Goal: Task Accomplishment & Management: Use online tool/utility

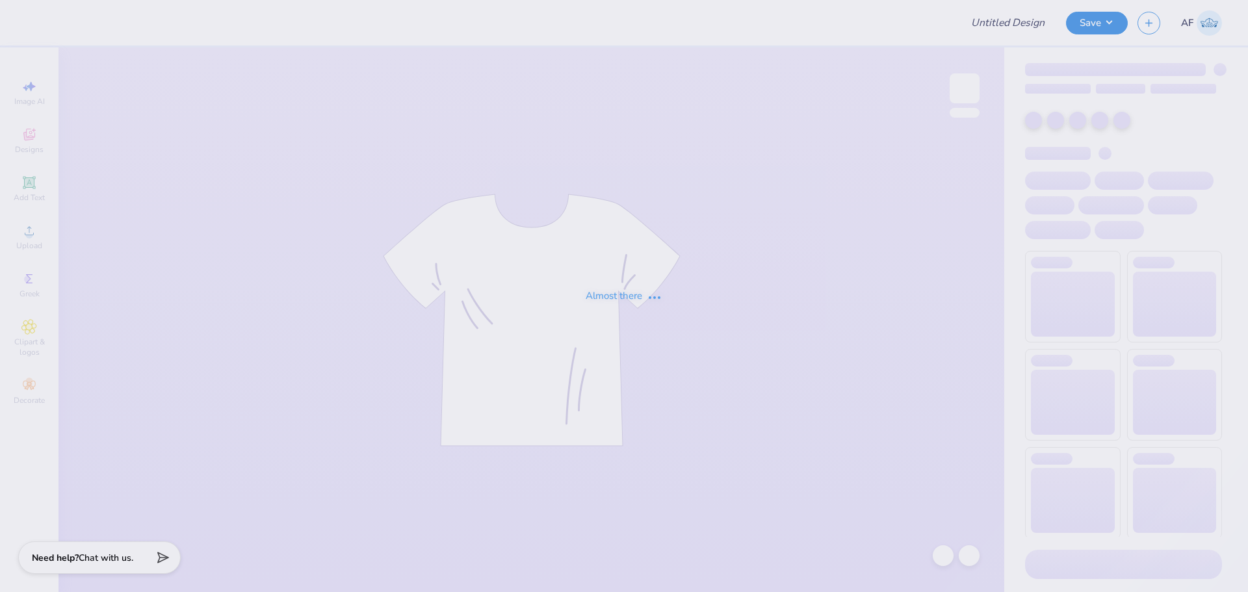
type input "Kaleah Guyer : Iowa State University"
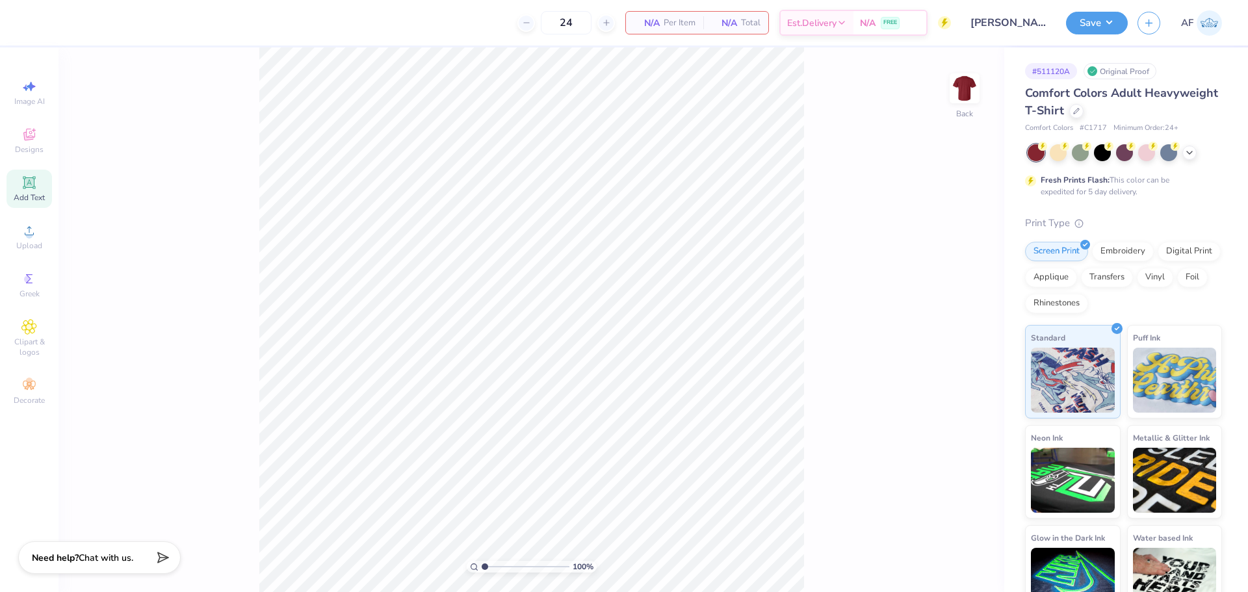
click at [31, 192] on div "Add Text" at bounding box center [30, 189] width 46 height 38
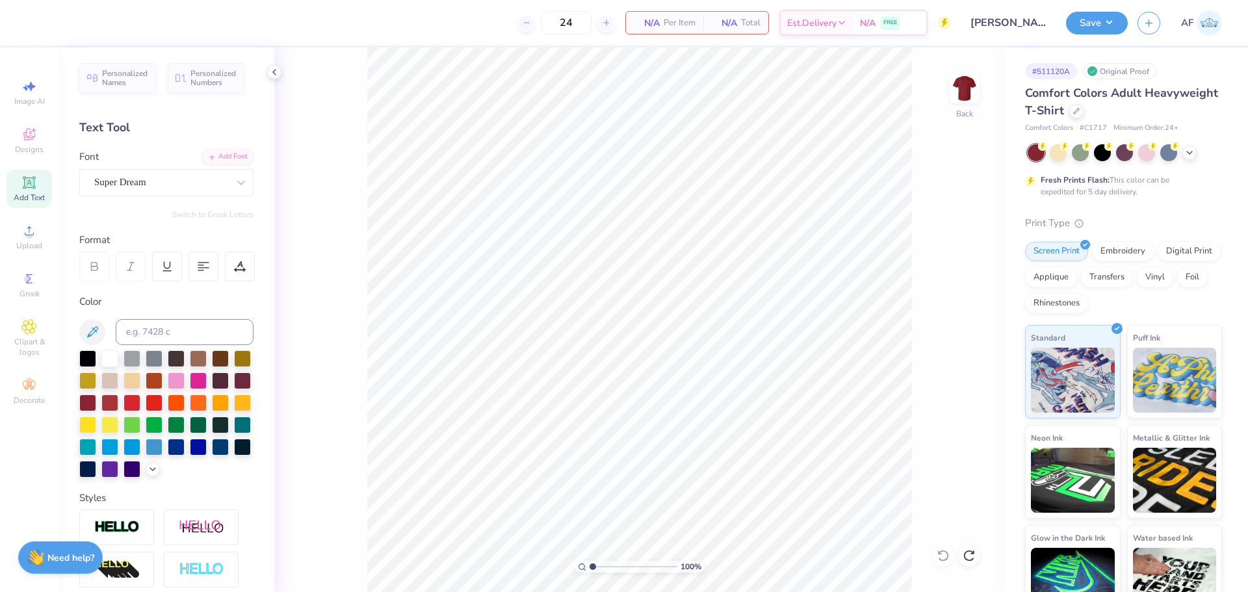
click at [306, 306] on div "100 % Back" at bounding box center [639, 319] width 730 height 545
click at [28, 244] on span "Upload" at bounding box center [29, 246] width 26 height 10
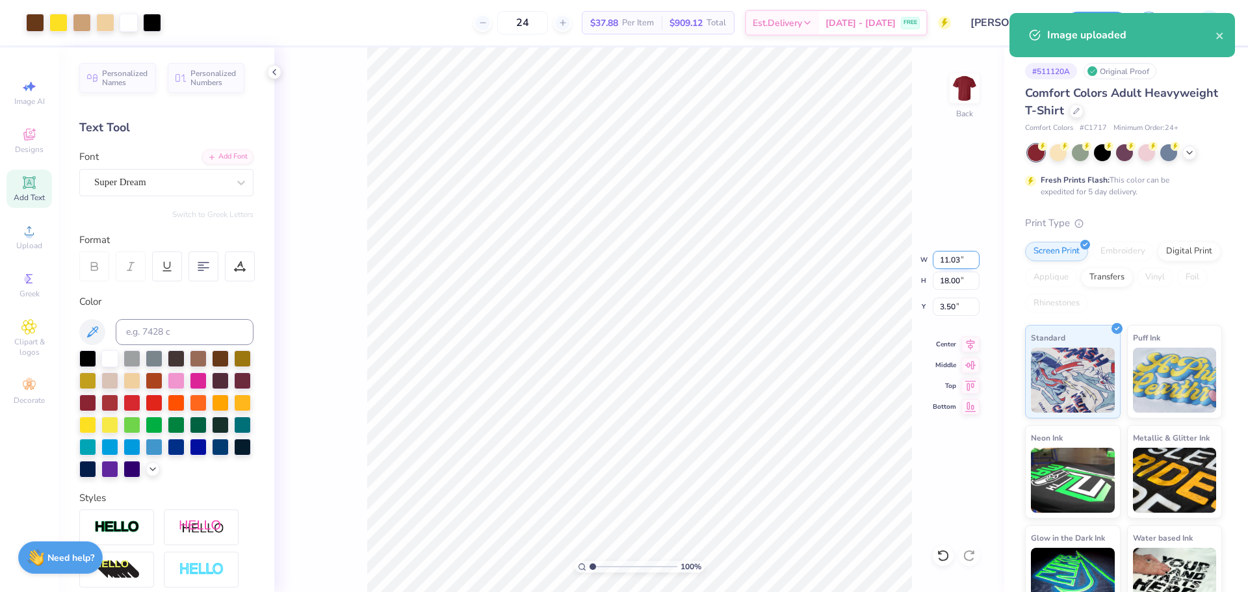
click at [949, 261] on input "11.03" at bounding box center [956, 260] width 47 height 18
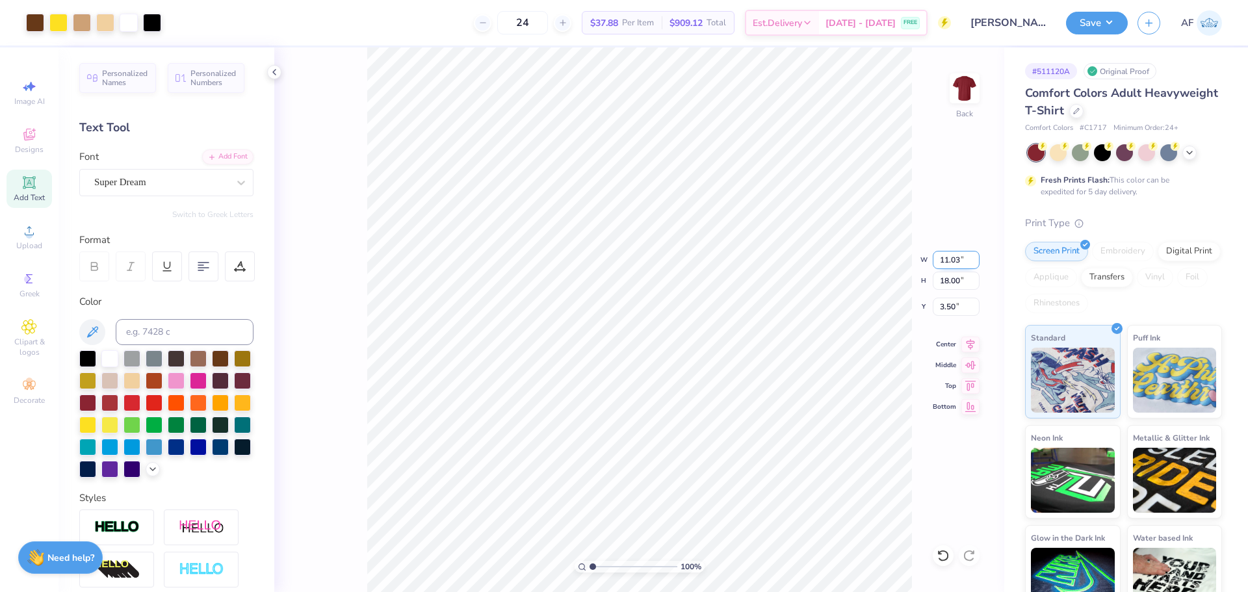
click at [949, 261] on input "11.03" at bounding box center [956, 260] width 47 height 18
click at [950, 276] on input "18.00" at bounding box center [956, 281] width 47 height 18
type input "15"
type input "9.19"
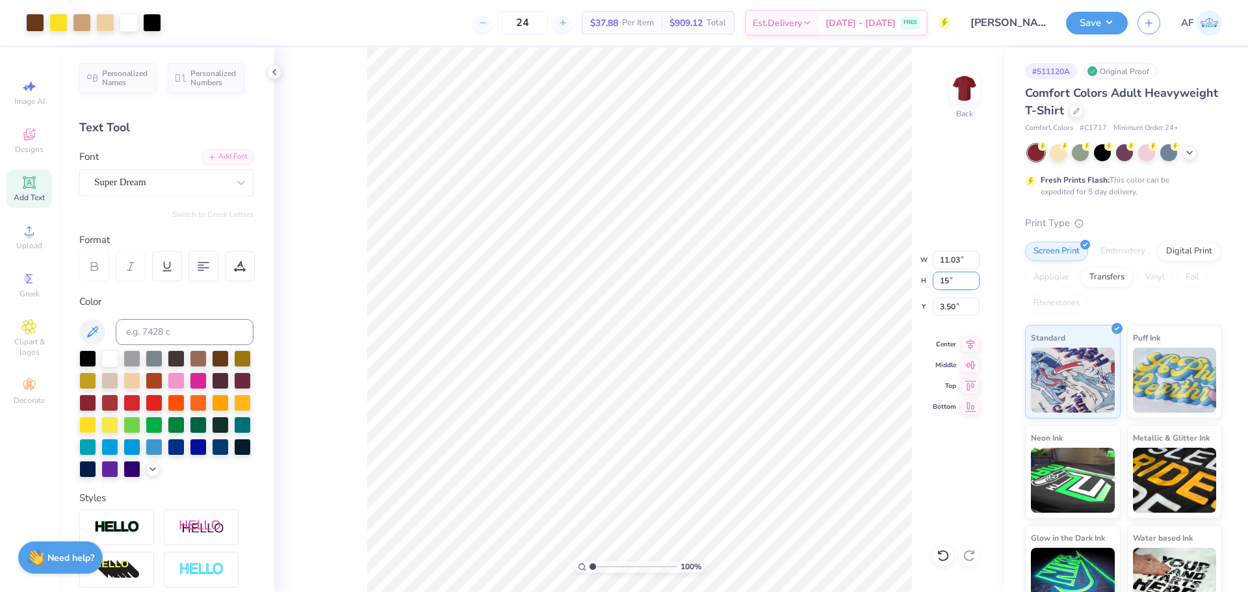
type input "15.00"
type input "5.00"
click at [946, 311] on input "5.00" at bounding box center [956, 307] width 47 height 18
click at [949, 283] on input "15.00" at bounding box center [956, 281] width 47 height 18
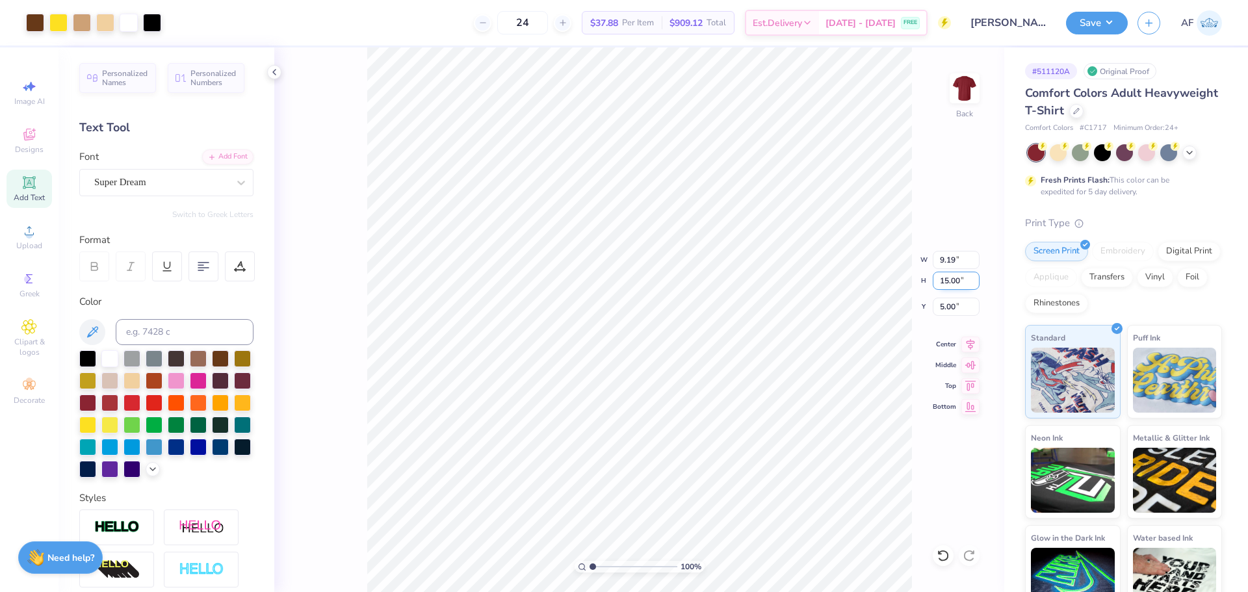
click at [949, 283] on input "15.00" at bounding box center [956, 281] width 47 height 18
type input "12"
type input "7.35"
type input "12.00"
type input "6.50"
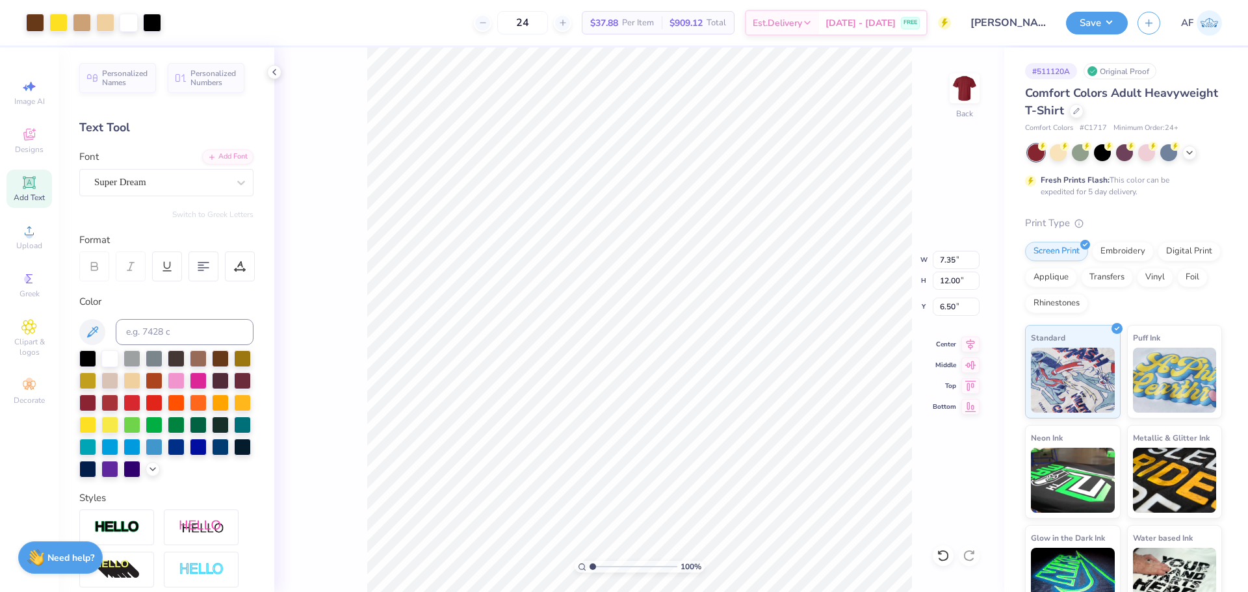
click at [954, 296] on div "100 % Back W 7.35 7.35 " H 12.00 12.00 " Y 6.50 6.50 " Center Middle Top Bottom" at bounding box center [639, 319] width 730 height 545
click at [948, 280] on input "12.00" at bounding box center [956, 281] width 47 height 18
type input "15"
type input "9.19"
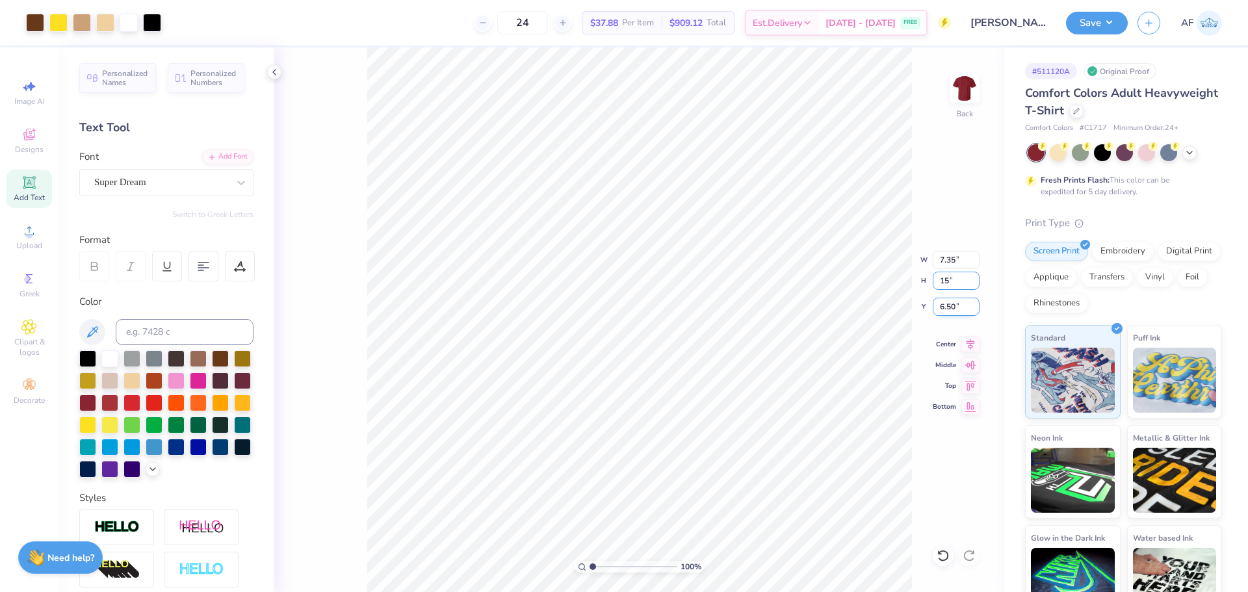
type input "15.00"
click at [952, 308] on input "5.00" at bounding box center [956, 307] width 47 height 18
type input "3.00"
click at [949, 282] on input "15.00" at bounding box center [956, 281] width 47 height 18
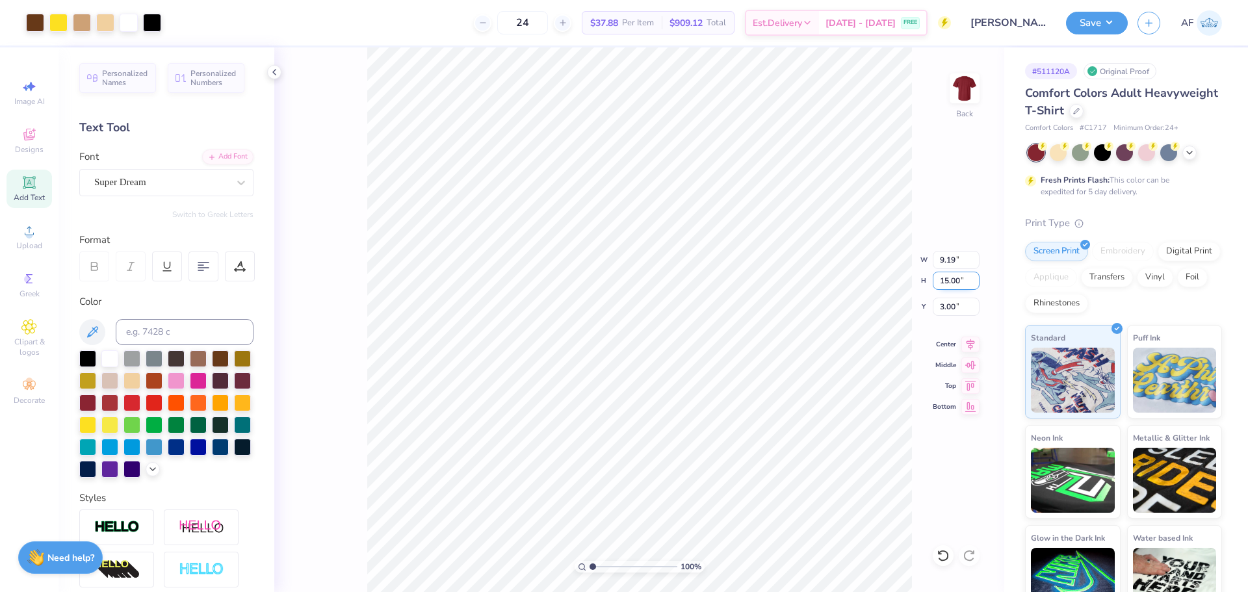
click at [949, 282] on input "15.00" at bounding box center [956, 281] width 47 height 18
type input "12"
type input "7.35"
type input "12.00"
type input "4.50"
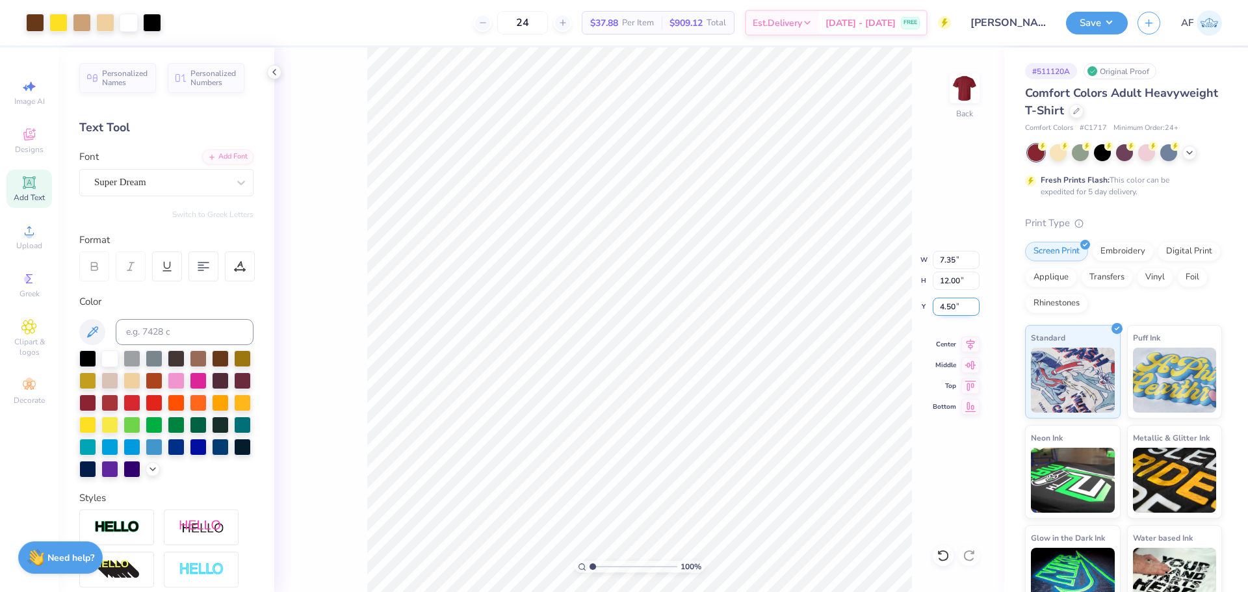
click at [950, 308] on input "4.50" at bounding box center [956, 307] width 47 height 18
type input "3.00"
click at [218, 155] on div "Add Font" at bounding box center [227, 155] width 51 height 15
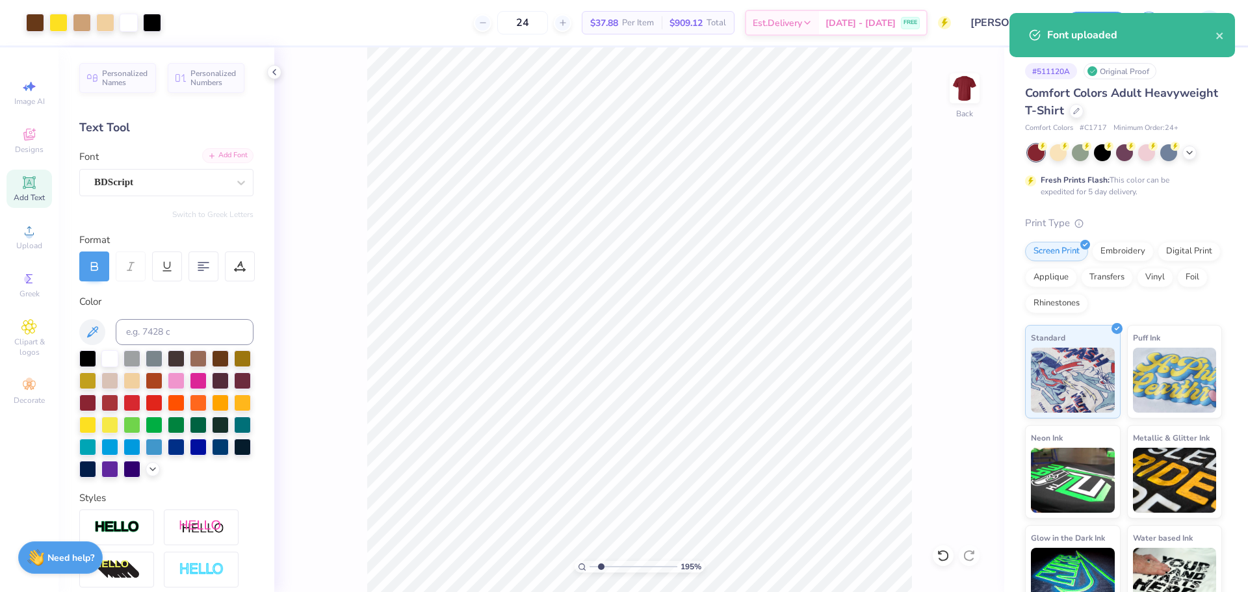
click at [215, 155] on div "Add Font" at bounding box center [227, 155] width 51 height 15
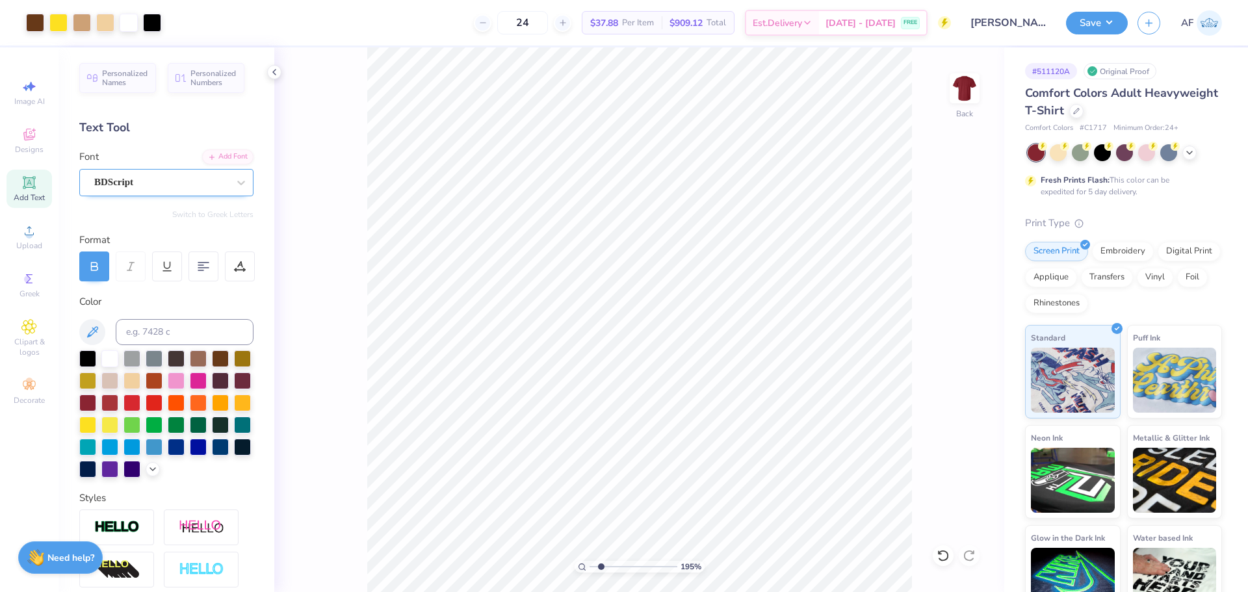
click at [162, 177] on div "BDScript" at bounding box center [161, 182] width 137 height 20
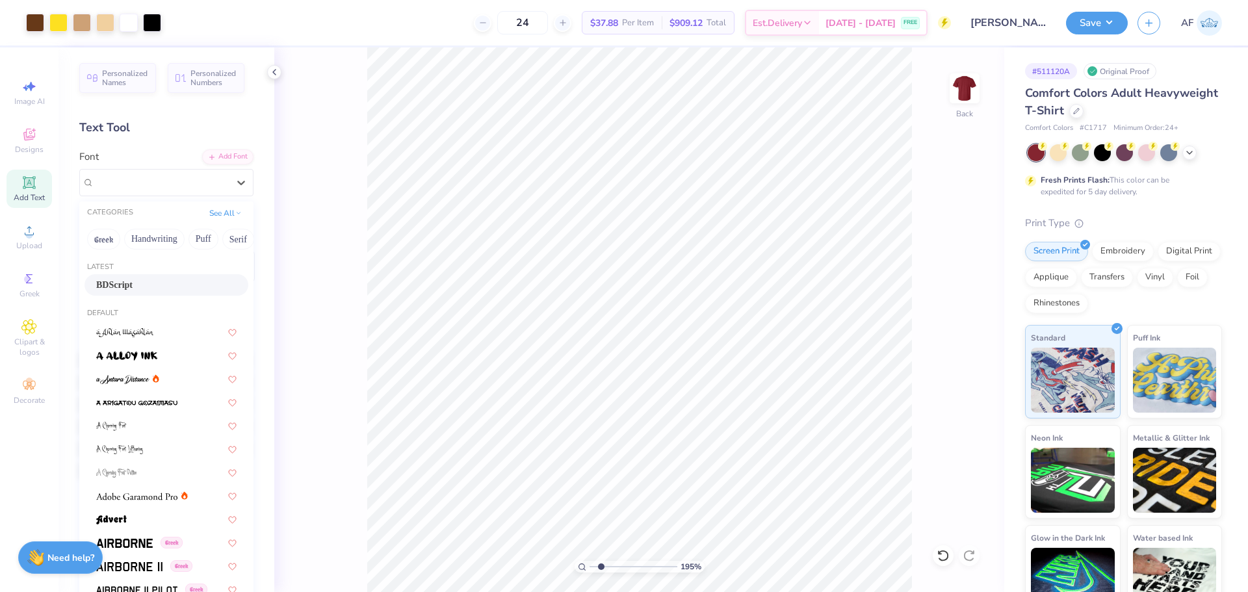
click at [133, 284] on div "BDScript" at bounding box center [166, 285] width 140 height 14
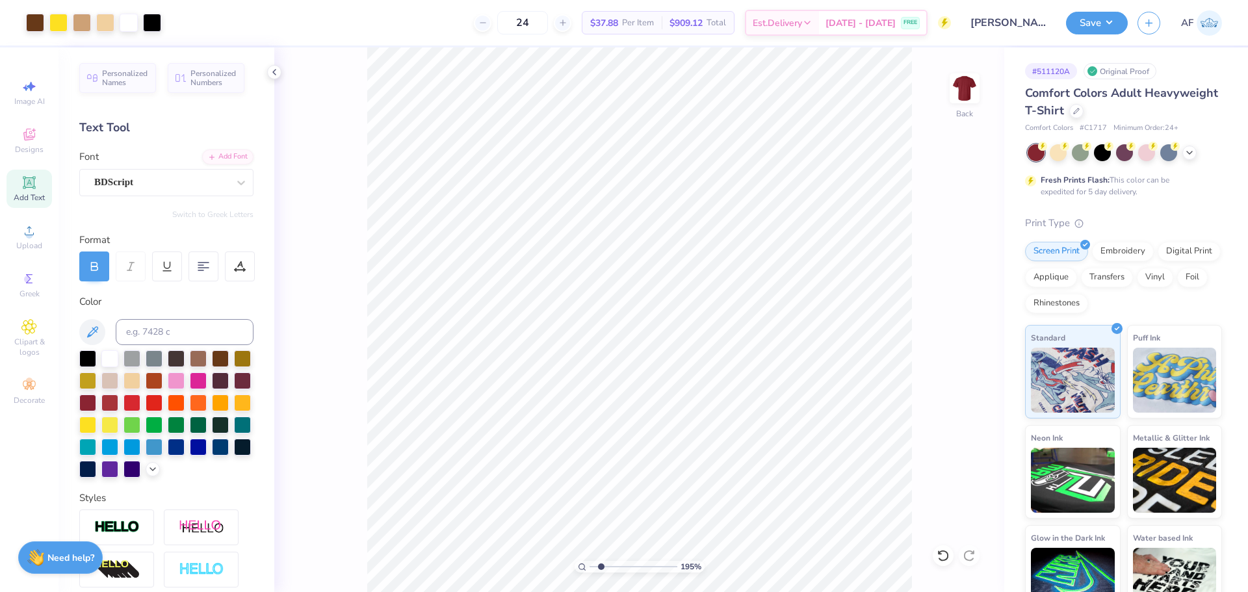
click at [134, 269] on icon at bounding box center [131, 267] width 12 height 12
click at [29, 242] on span "Upload" at bounding box center [29, 246] width 26 height 10
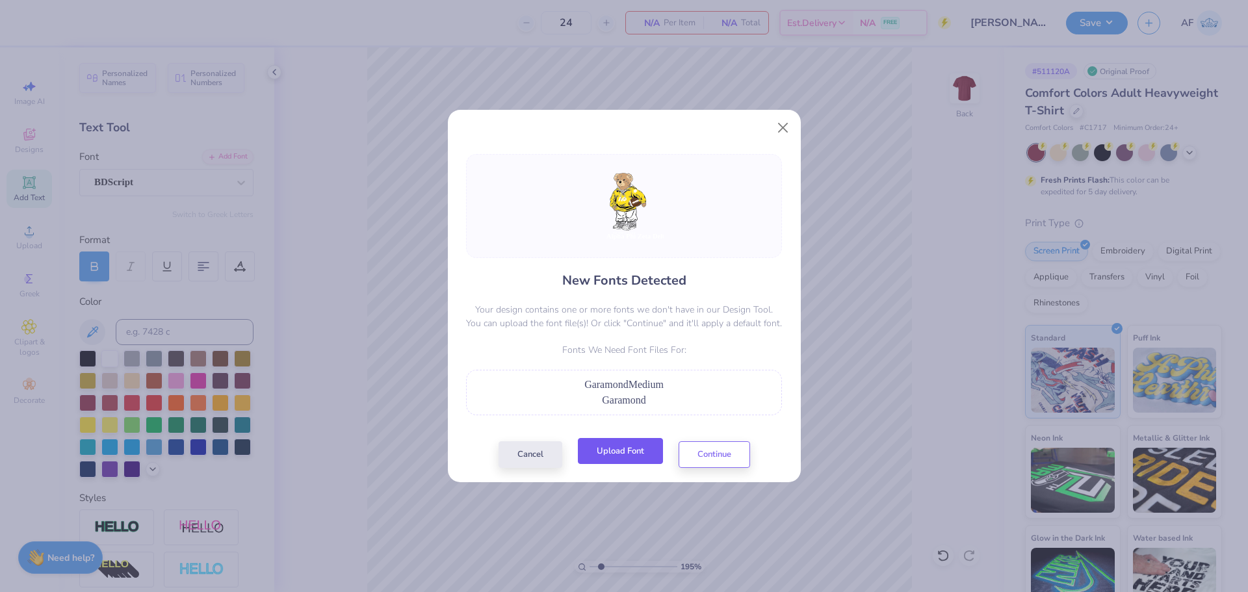
click at [620, 450] on button "Upload Font" at bounding box center [620, 451] width 85 height 27
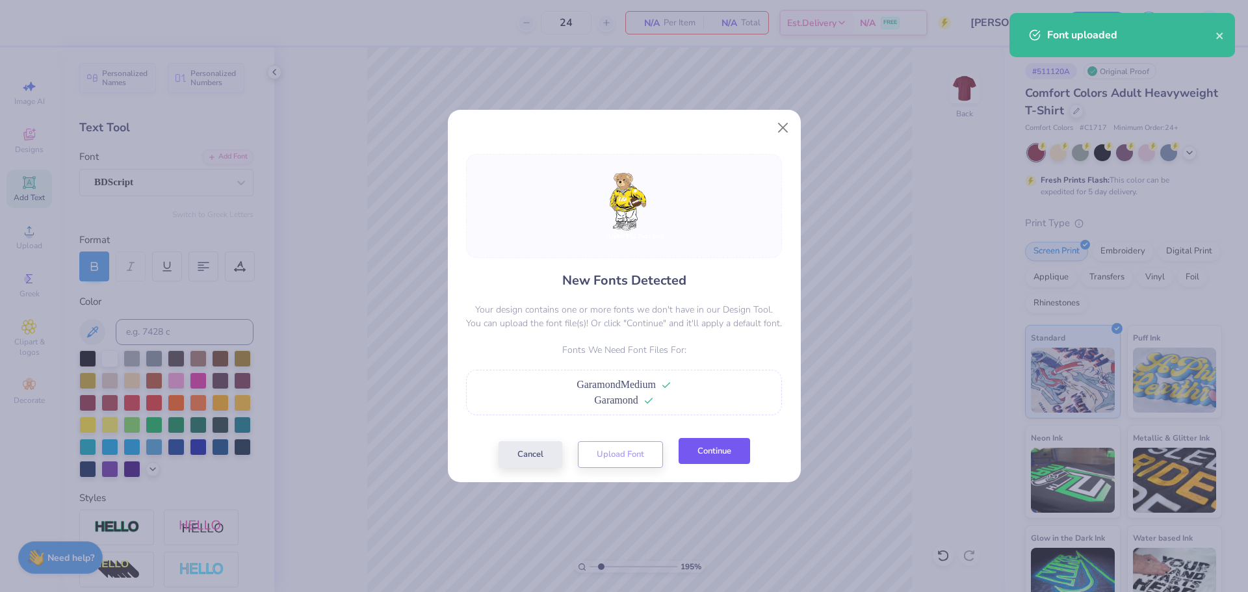
click at [717, 457] on button "Continue" at bounding box center [715, 451] width 72 height 27
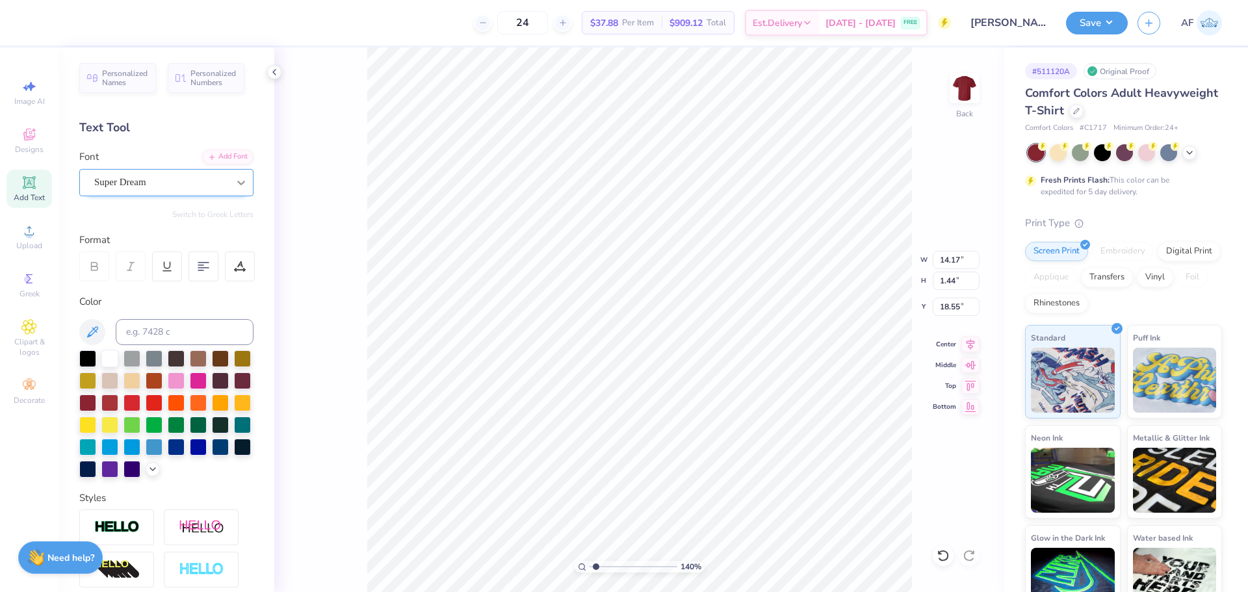
click at [235, 182] on icon at bounding box center [241, 182] width 13 height 13
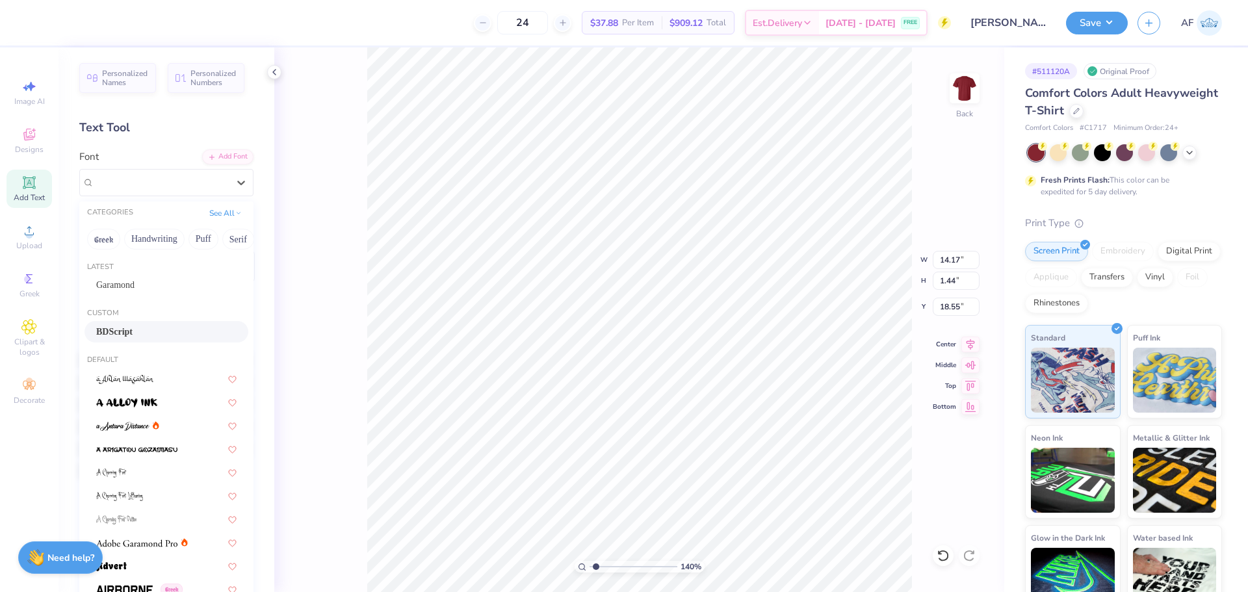
click at [138, 330] on div "BDScript" at bounding box center [166, 332] width 140 height 14
type input "1.39584517333908"
type input "8.28"
type input "1.42"
type input "18.51"
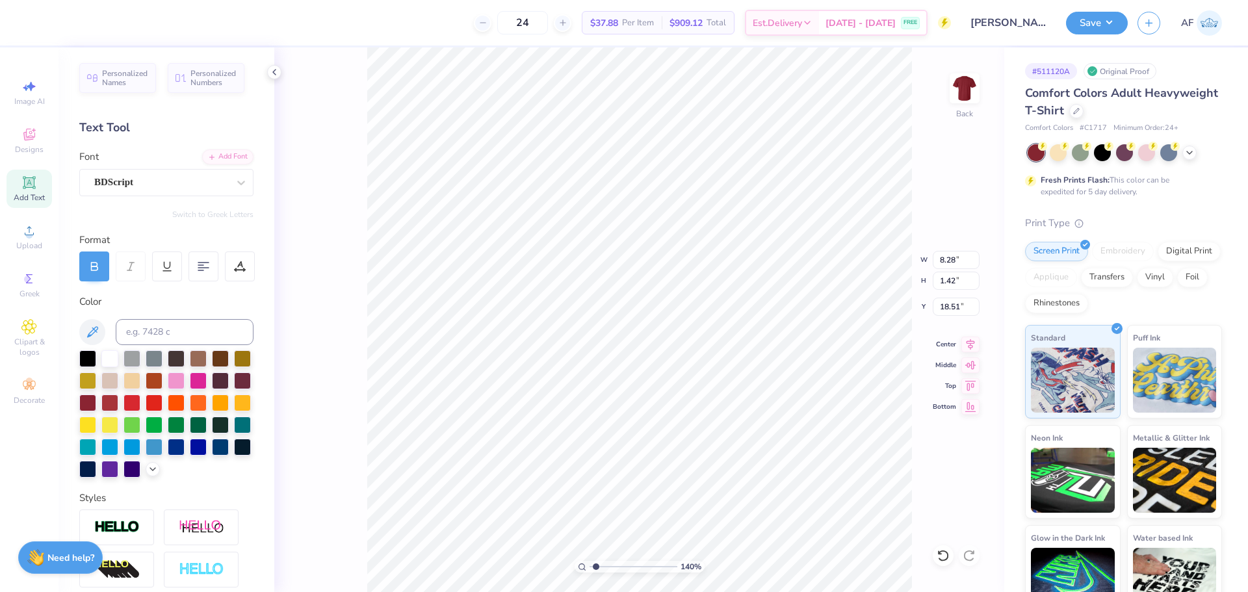
type input "1.39584517333908"
type input "4.63"
type input "0.69"
type input "18.14"
click at [205, 177] on div "Super Dream" at bounding box center [161, 182] width 137 height 20
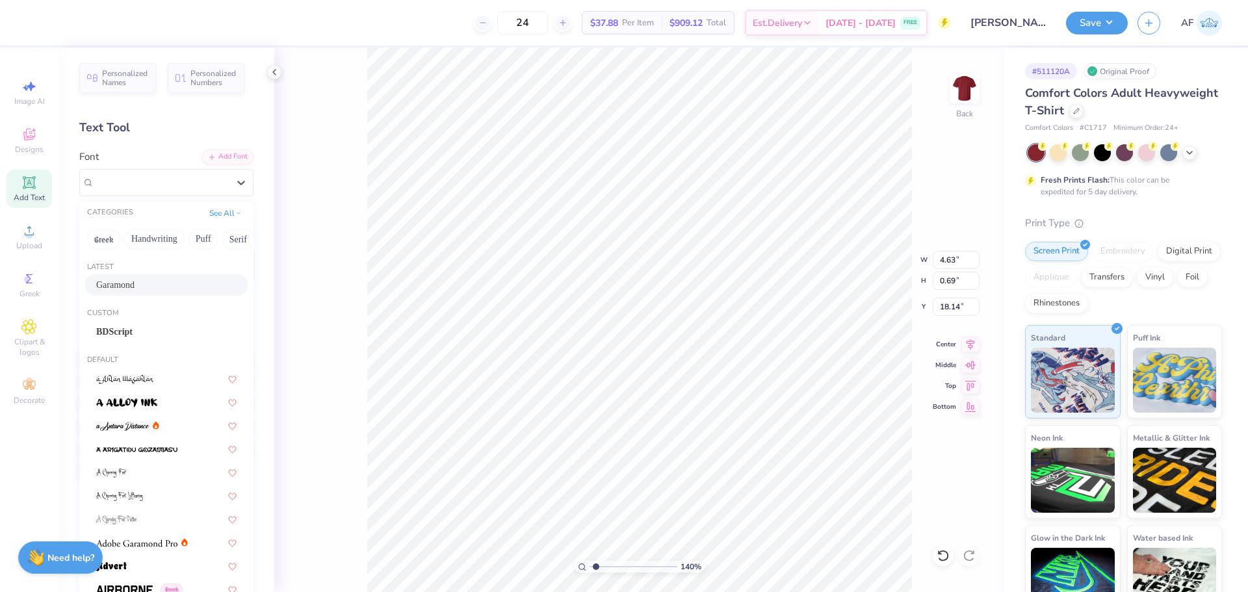
click at [148, 285] on div "Garamond" at bounding box center [166, 285] width 140 height 14
type input "1.39584517333908"
type input "5.26"
type input "0.65"
type input "18.23"
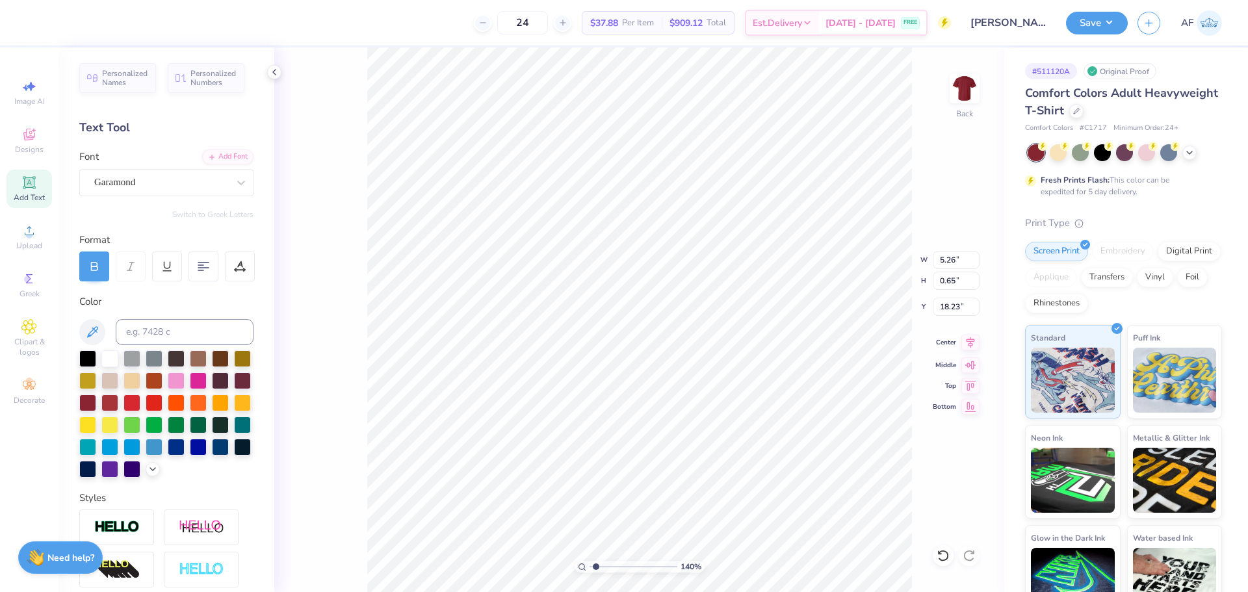
click at [958, 340] on div "Center" at bounding box center [956, 343] width 47 height 16
click at [967, 342] on icon at bounding box center [971, 343] width 18 height 16
type input "1.39584517333908"
type input "8.28"
type input "1.42"
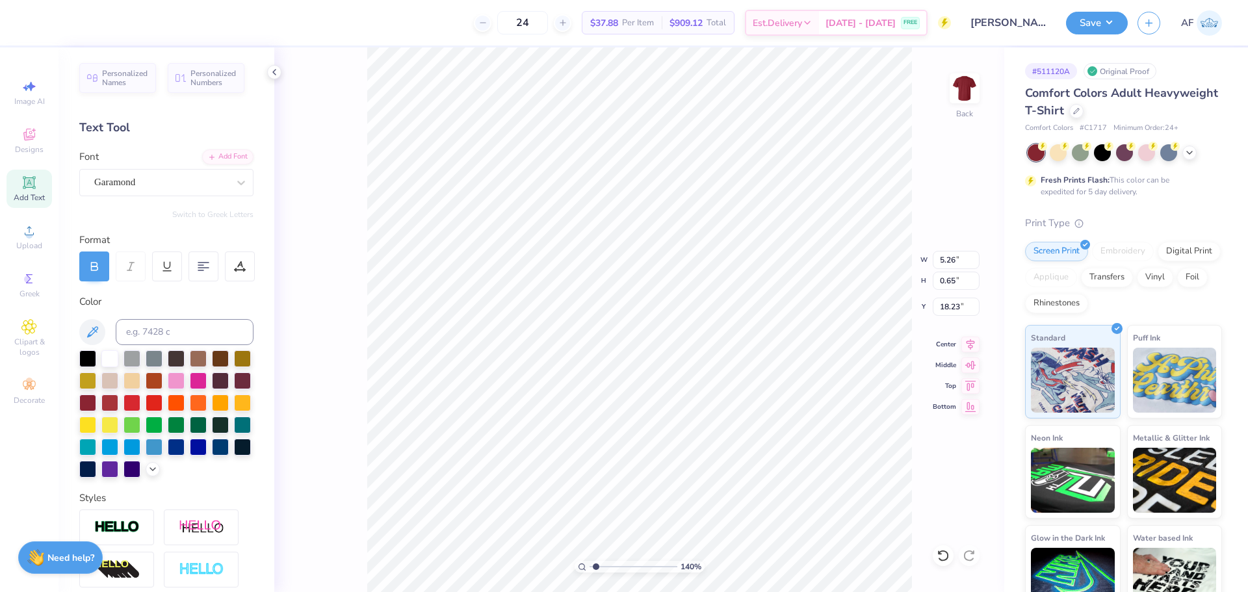
type input "18.51"
click at [966, 344] on icon at bounding box center [971, 343] width 18 height 16
type input "1.39584517333908"
type input "18.88"
type input "1.39584517333908"
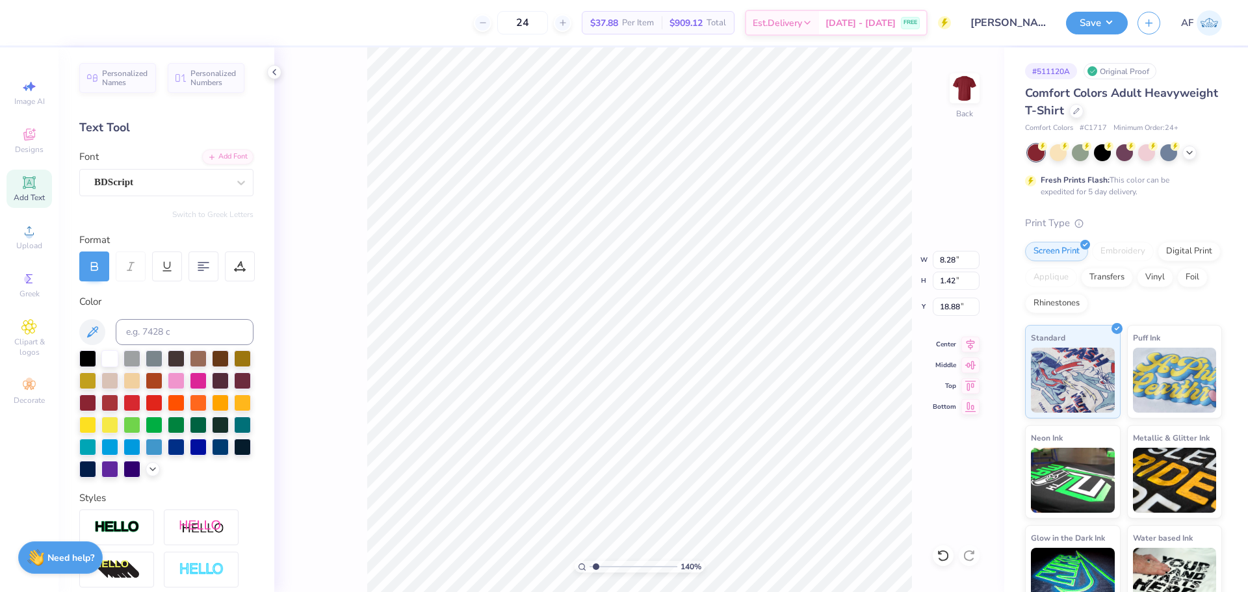
type input "2.07"
type input "18.23"
type input "1.39584517333908"
type input "18.08"
type input "1.39584517333908"
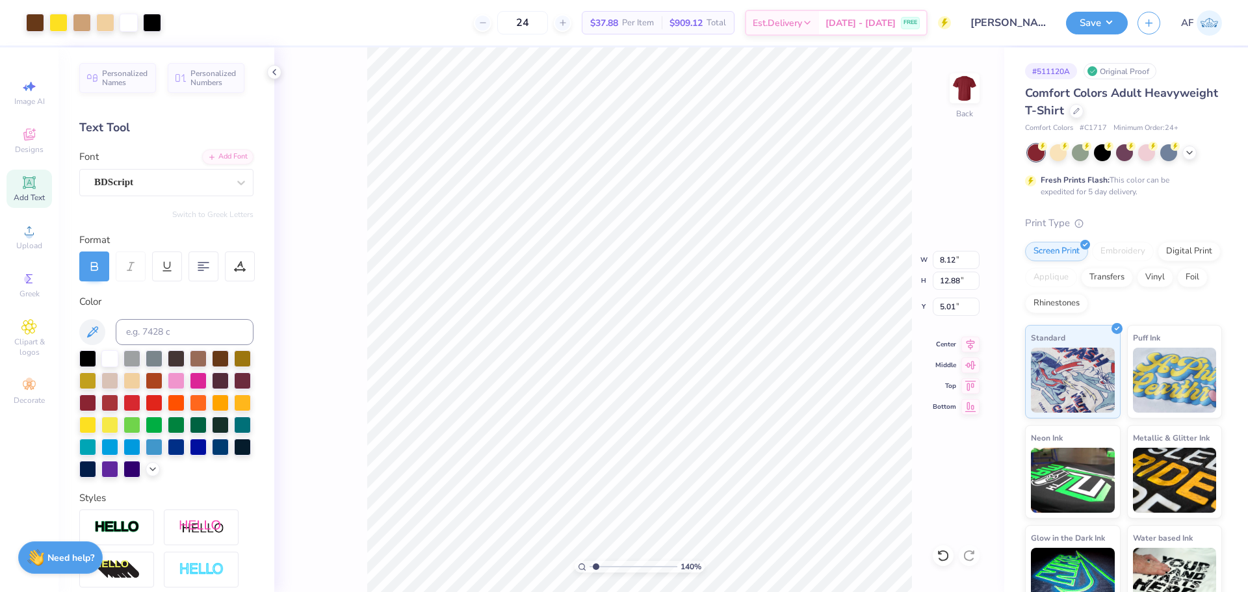
type input "5.19"
click at [967, 341] on icon at bounding box center [971, 342] width 8 height 11
click at [965, 341] on icon at bounding box center [971, 343] width 18 height 16
type input "1"
type input "8.12"
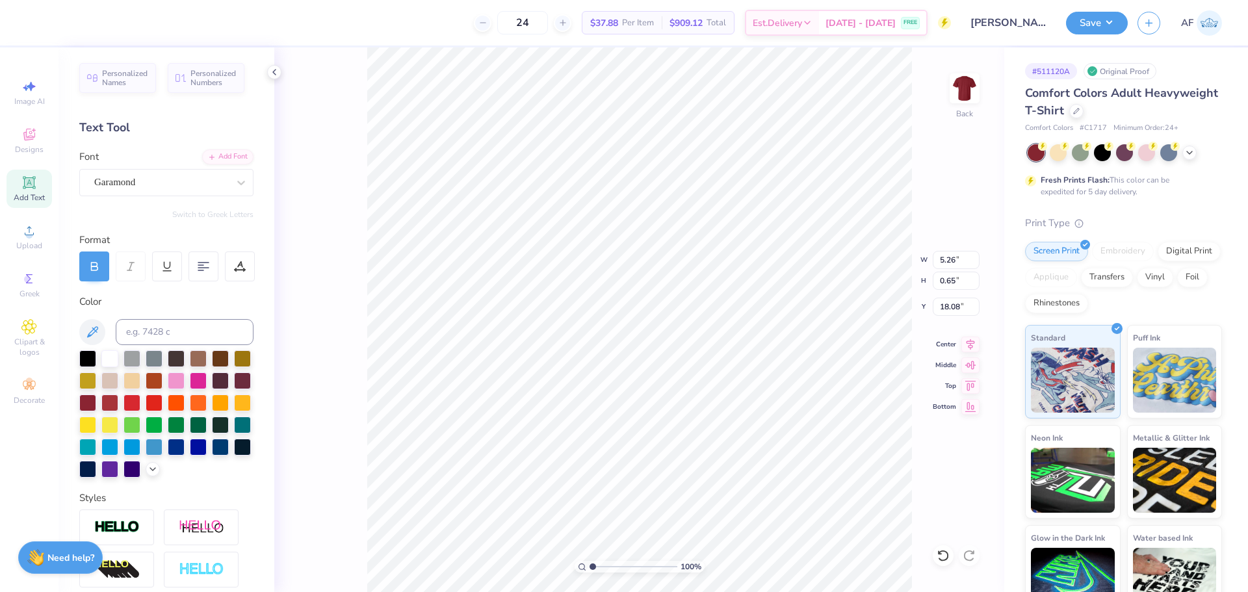
type input "12.88"
type input "4.94"
click at [942, 262] on input "8.95" at bounding box center [956, 260] width 47 height 18
click at [949, 280] on input "15.20" at bounding box center [956, 281] width 47 height 18
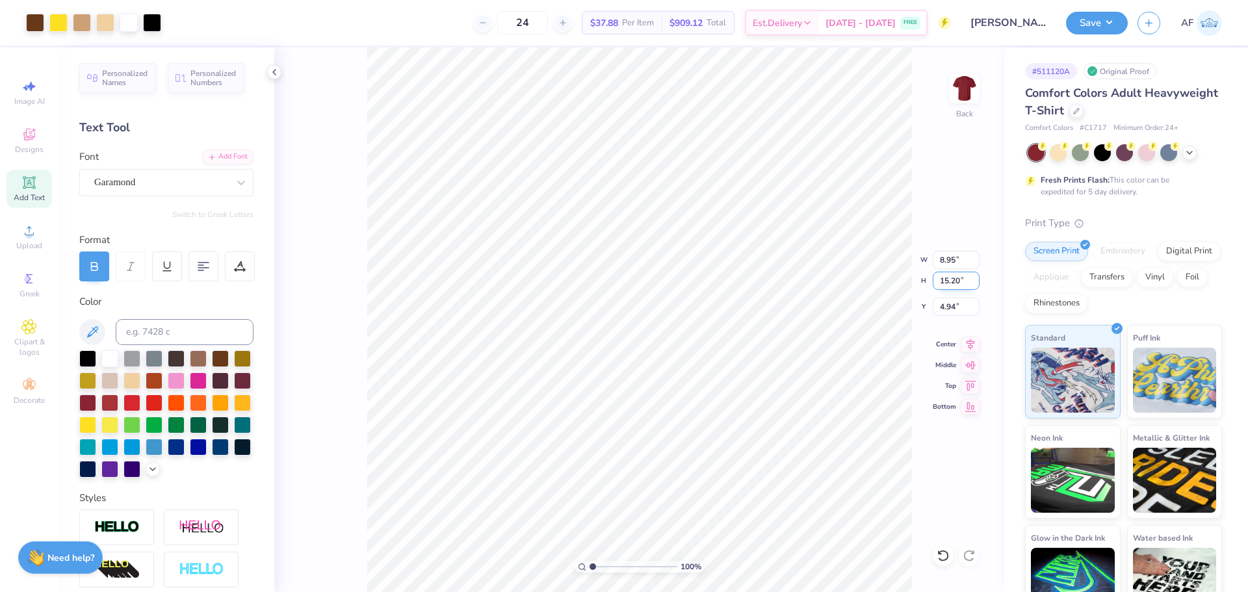
click at [949, 280] on input "15.20" at bounding box center [956, 281] width 47 height 18
type input "12"
type input "7.07"
type input "12.00"
click at [950, 306] on input "6.54" at bounding box center [956, 307] width 47 height 18
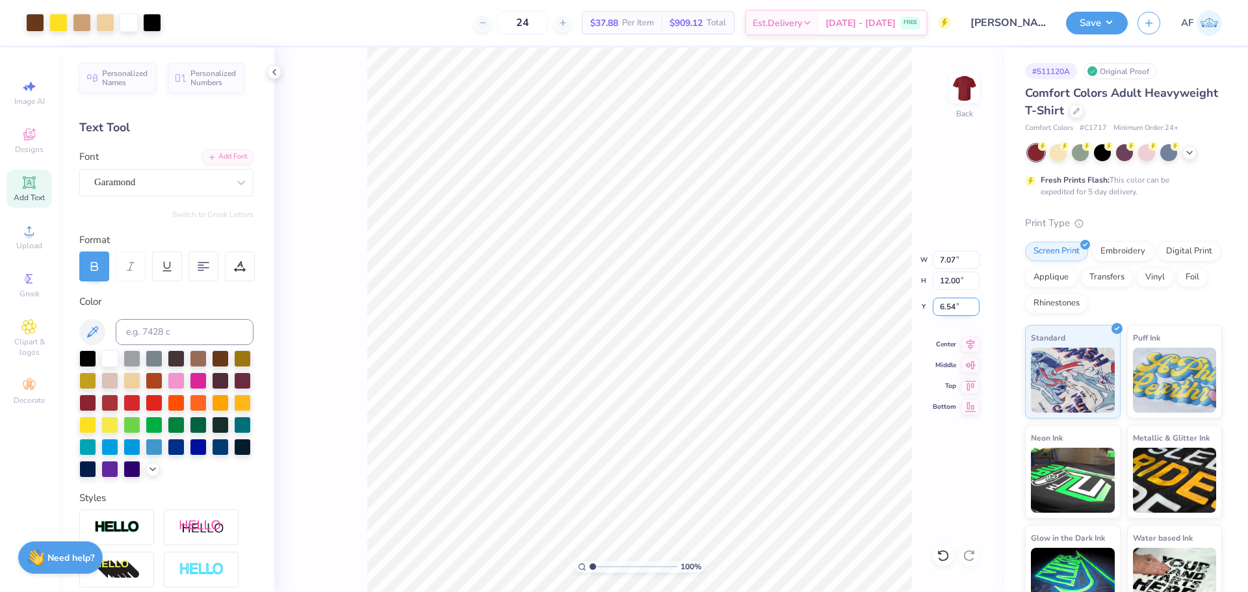
click at [950, 306] on input "6.54" at bounding box center [956, 307] width 47 height 18
type input "3.00"
click at [973, 343] on icon at bounding box center [971, 342] width 8 height 11
click at [1119, 25] on button "Save" at bounding box center [1097, 21] width 62 height 23
type input "3.21314535235116"
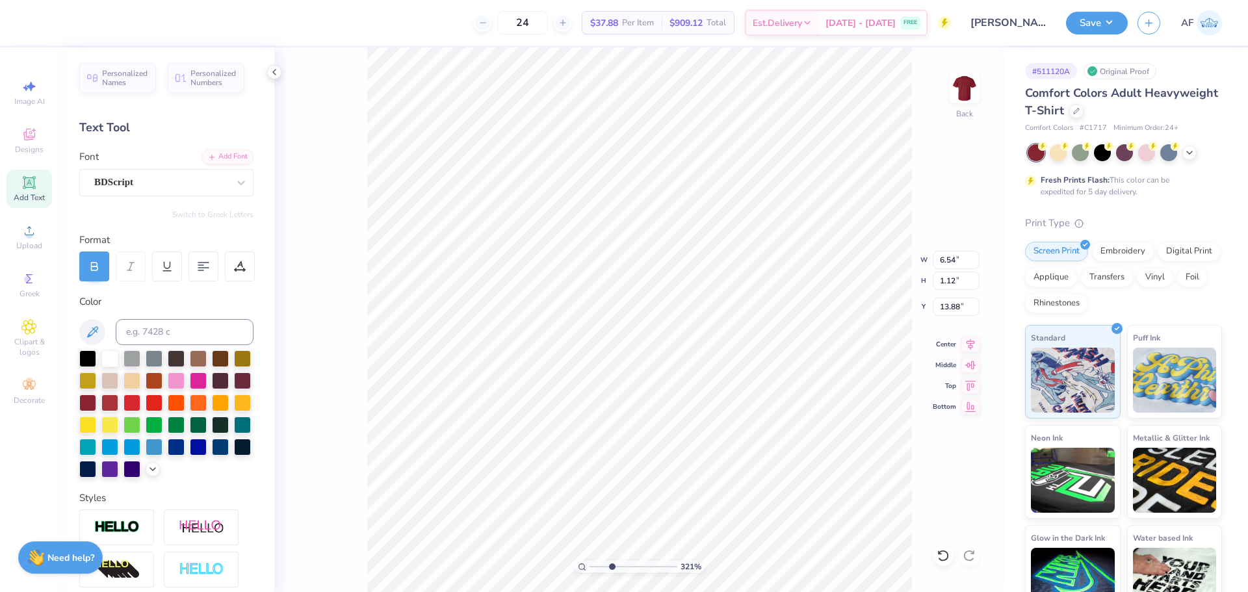
type input "14.01"
type input "1.18145891733022"
click at [949, 260] on input "7.07" at bounding box center [956, 260] width 47 height 18
type input "7"
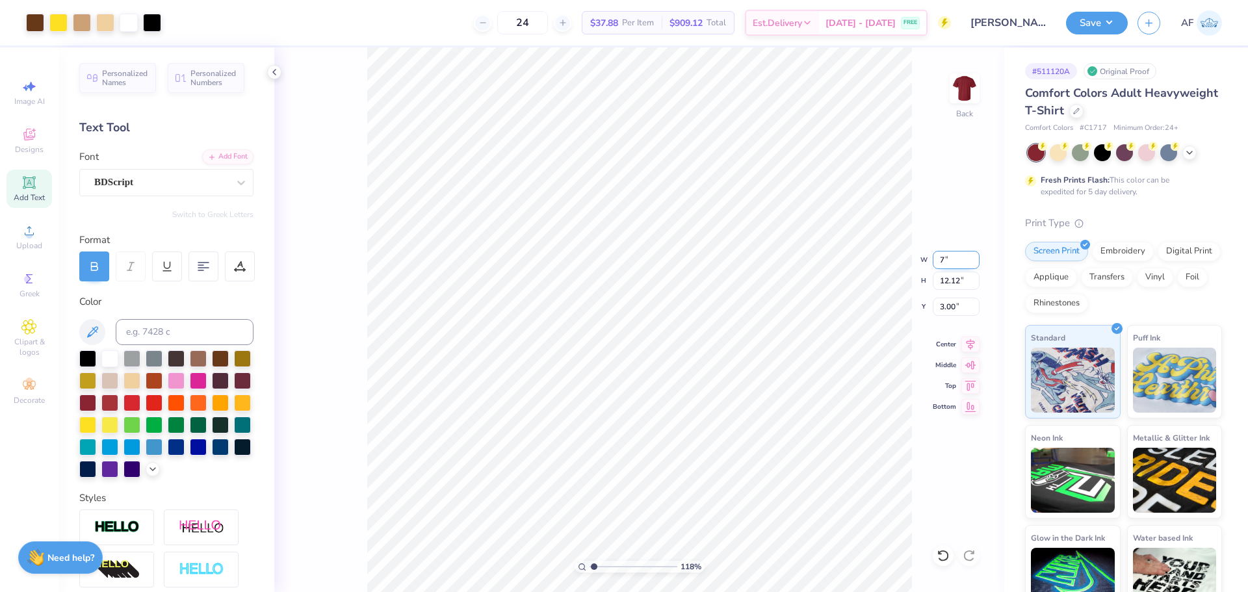
type input "1.18145891733022"
type input "7.00"
type input "12.01"
type input "3.06"
click at [1122, 21] on button "Save" at bounding box center [1097, 21] width 62 height 23
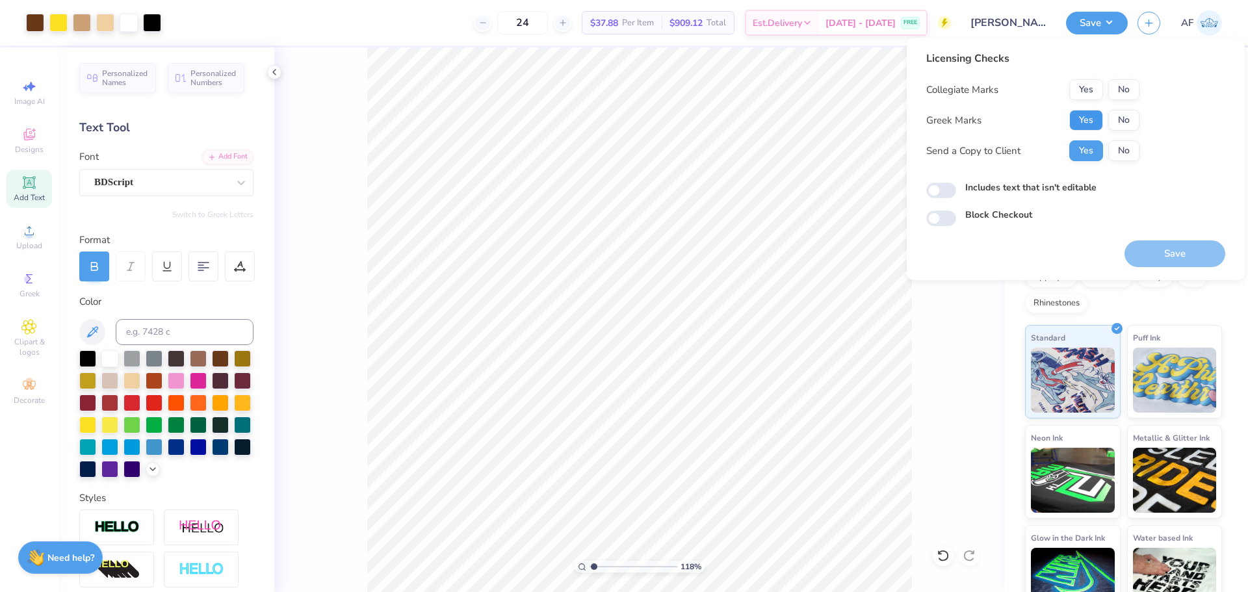
click at [1095, 118] on button "Yes" at bounding box center [1086, 120] width 34 height 21
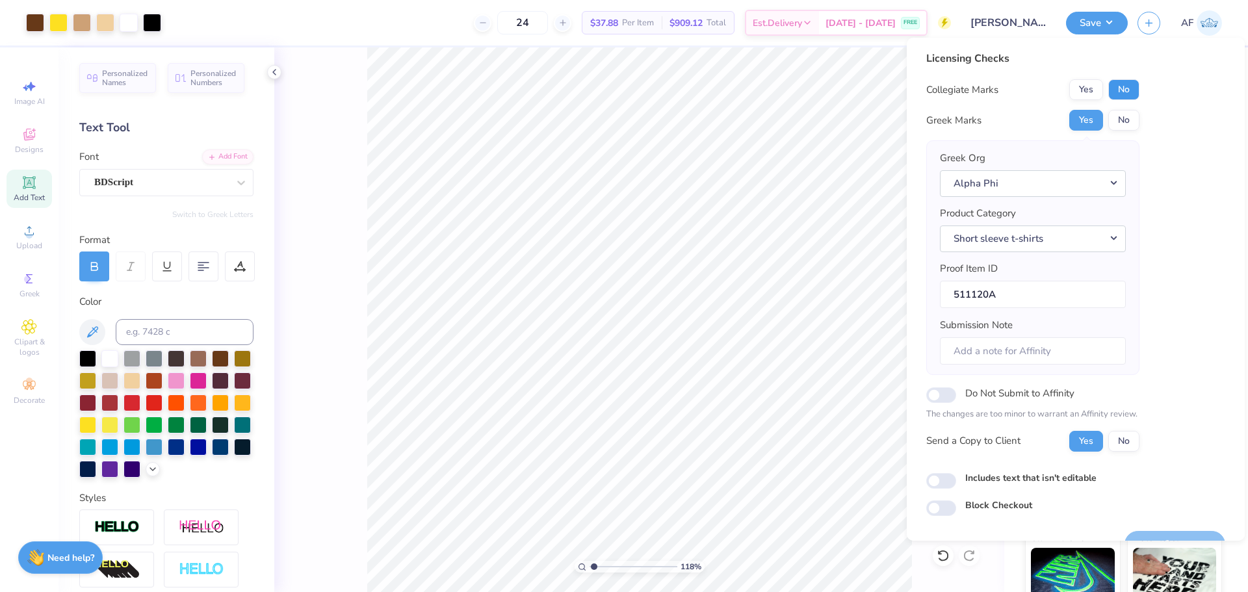
click at [1123, 93] on button "No" at bounding box center [1123, 89] width 31 height 21
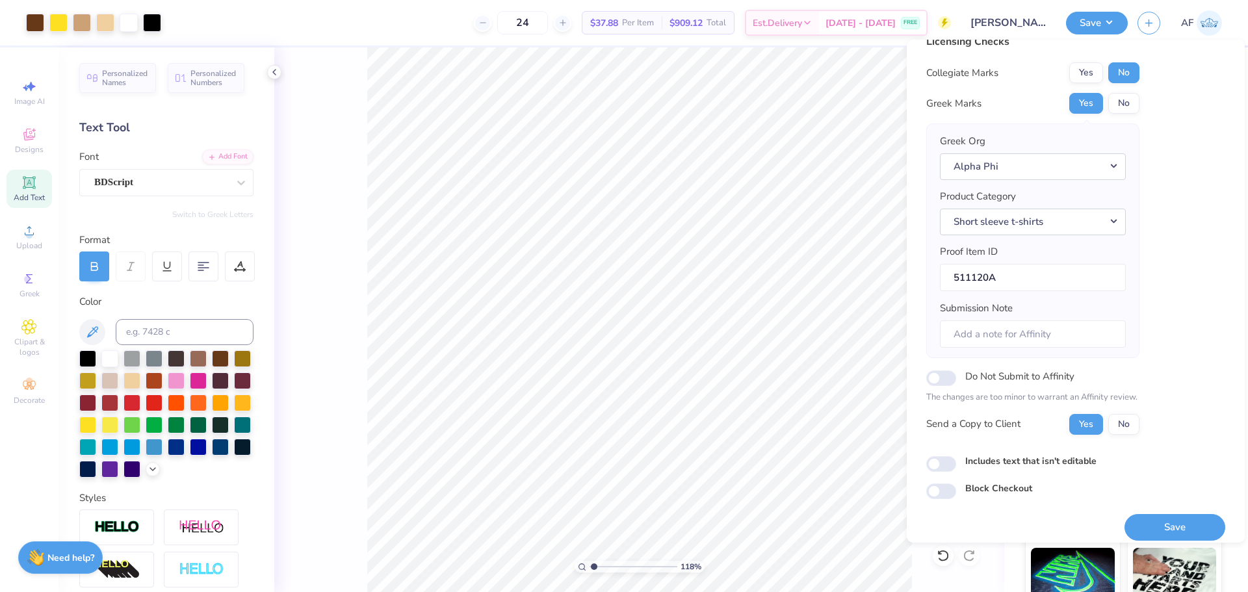
scroll to position [29, 0]
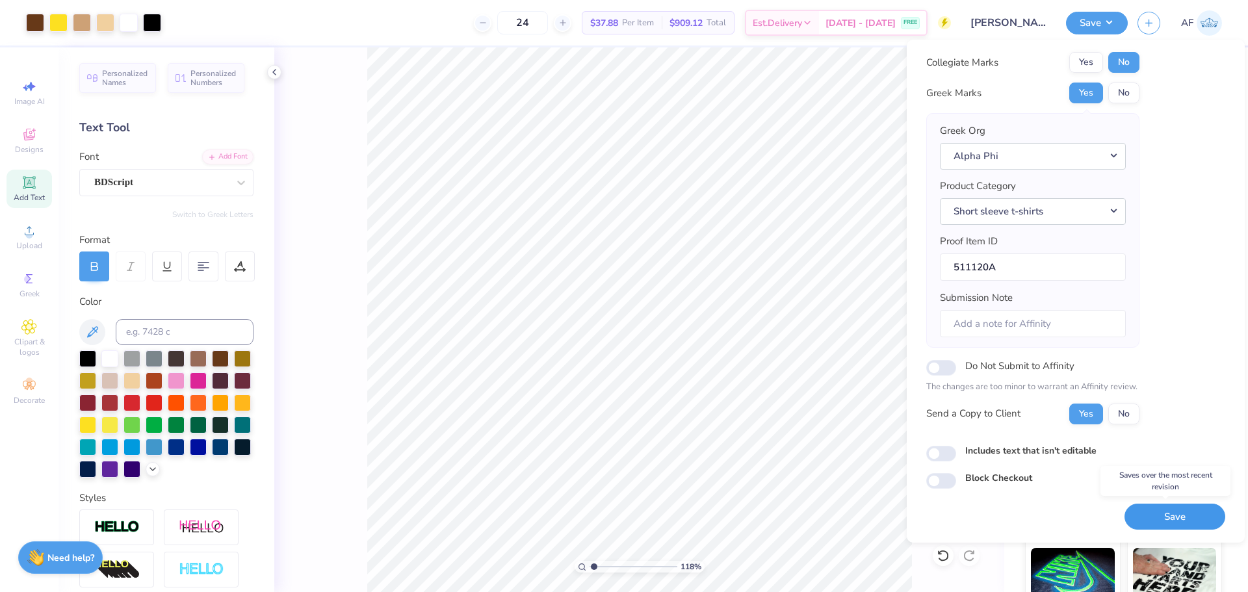
click at [1173, 516] on button "Save" at bounding box center [1175, 517] width 101 height 27
type input "1.18145891733022"
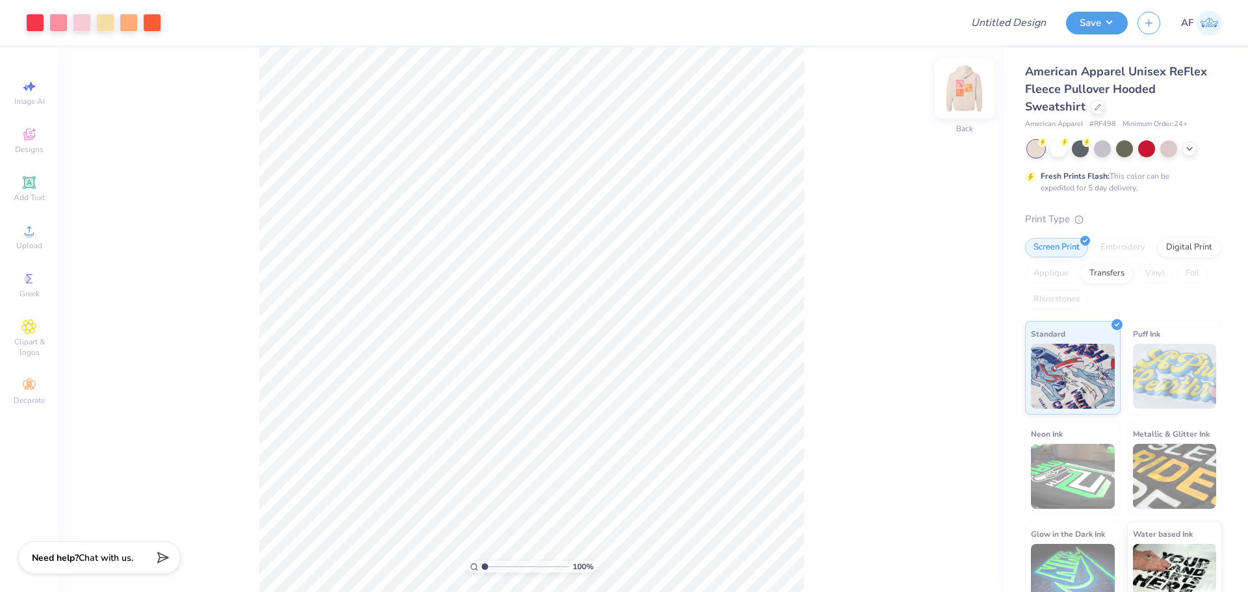
click at [971, 94] on img at bounding box center [965, 88] width 52 height 52
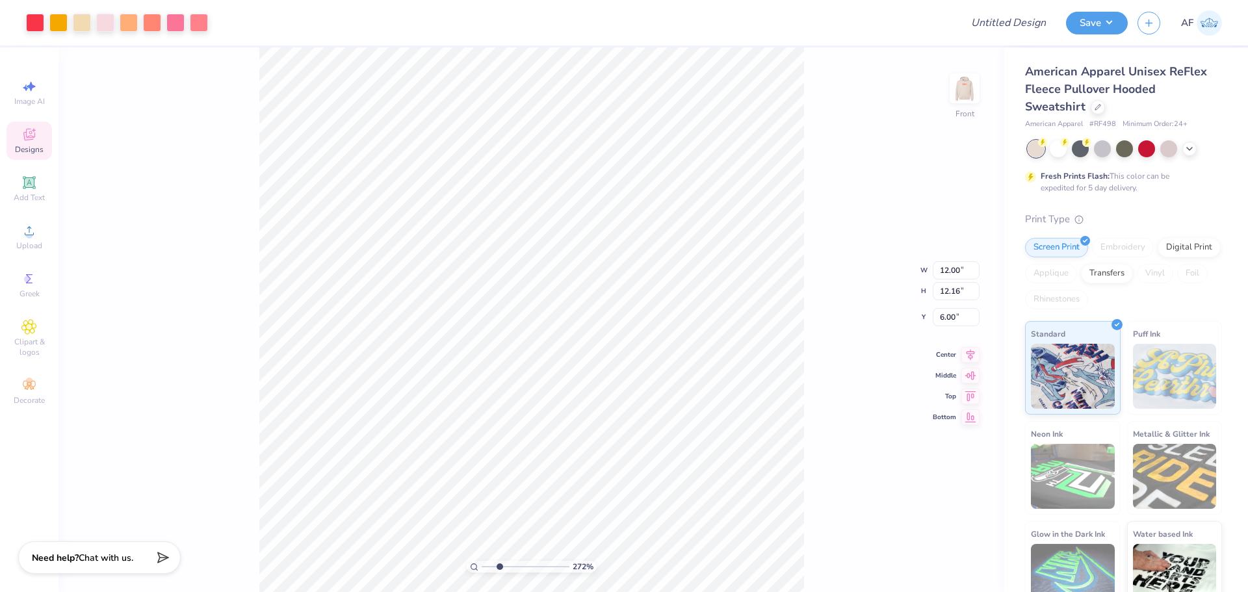
type input "2.71964205036602"
type input "2.06"
type input "2.90"
type input "11.27"
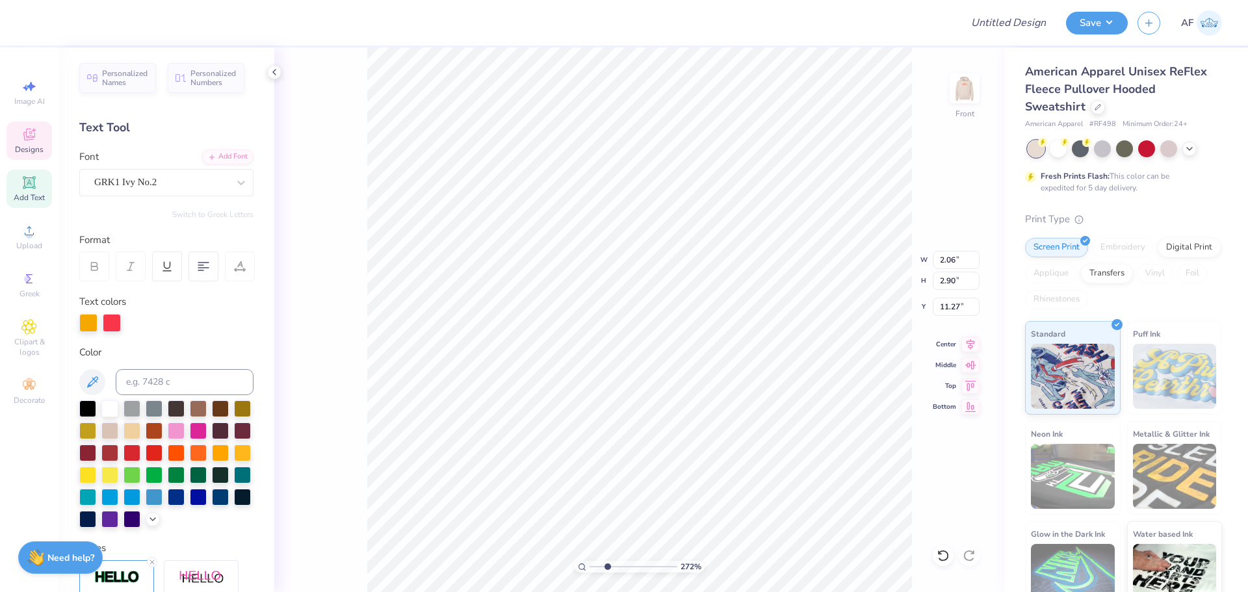
scroll to position [11, 1]
type input "2.71964205036602"
type input "4.72"
type input "4.70"
type input "9.65"
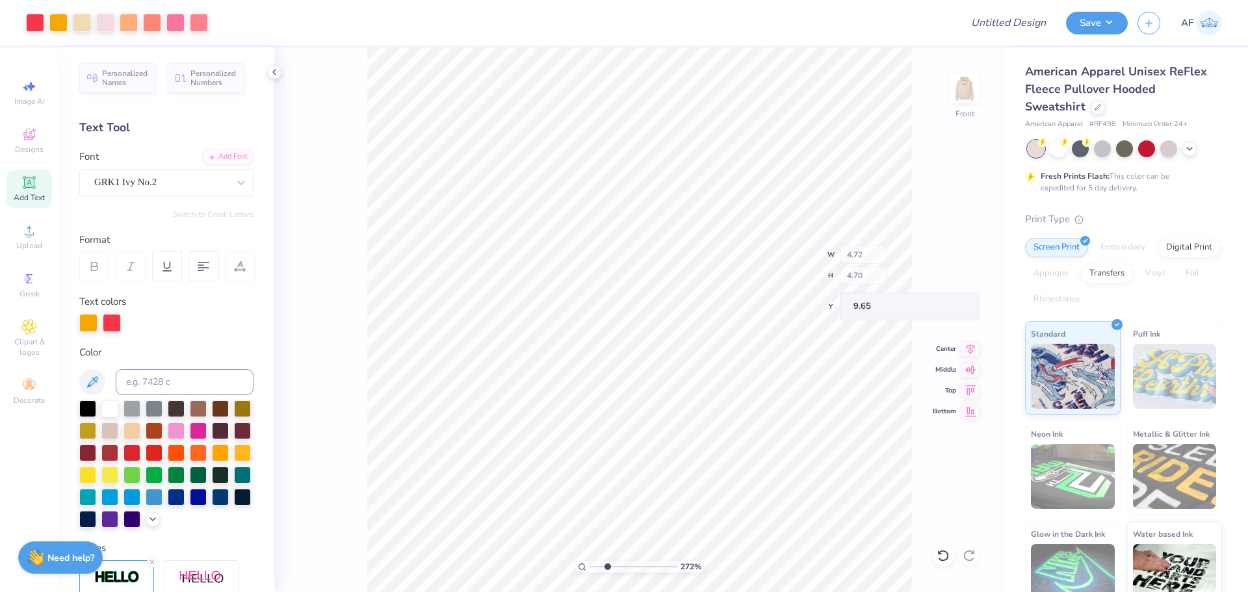
type input "2.71964205036602"
type input "2.06"
type input "2.90"
type input "11.27"
paste textarea
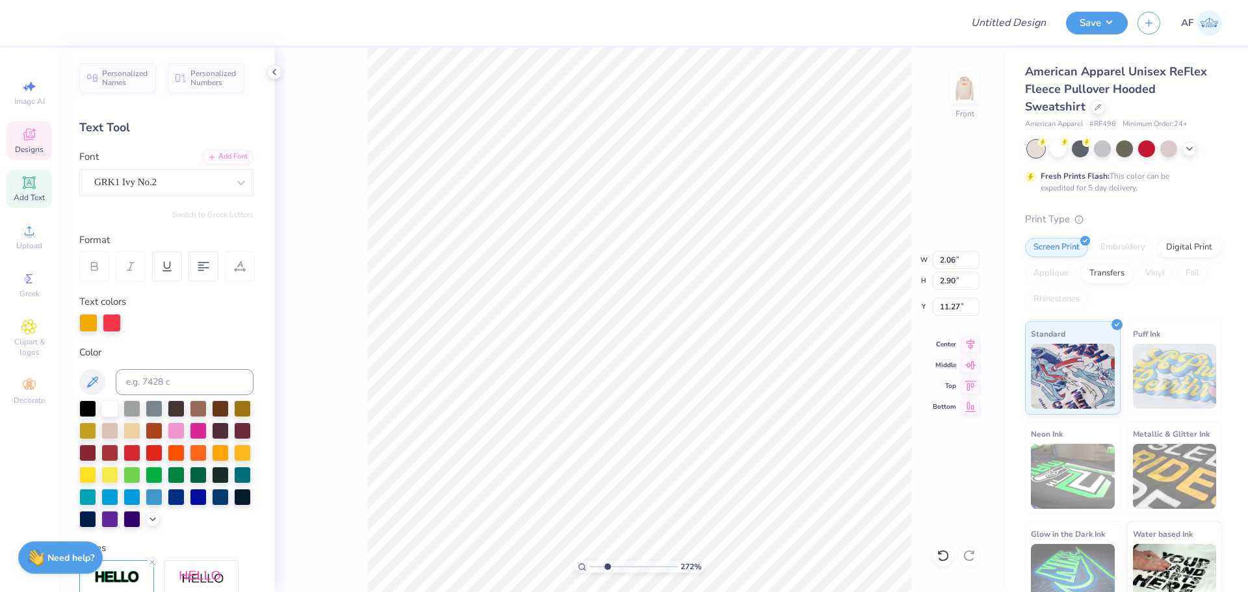
type input "2.71964205036602"
type input "4.72"
type input "4.70"
type input "9.65"
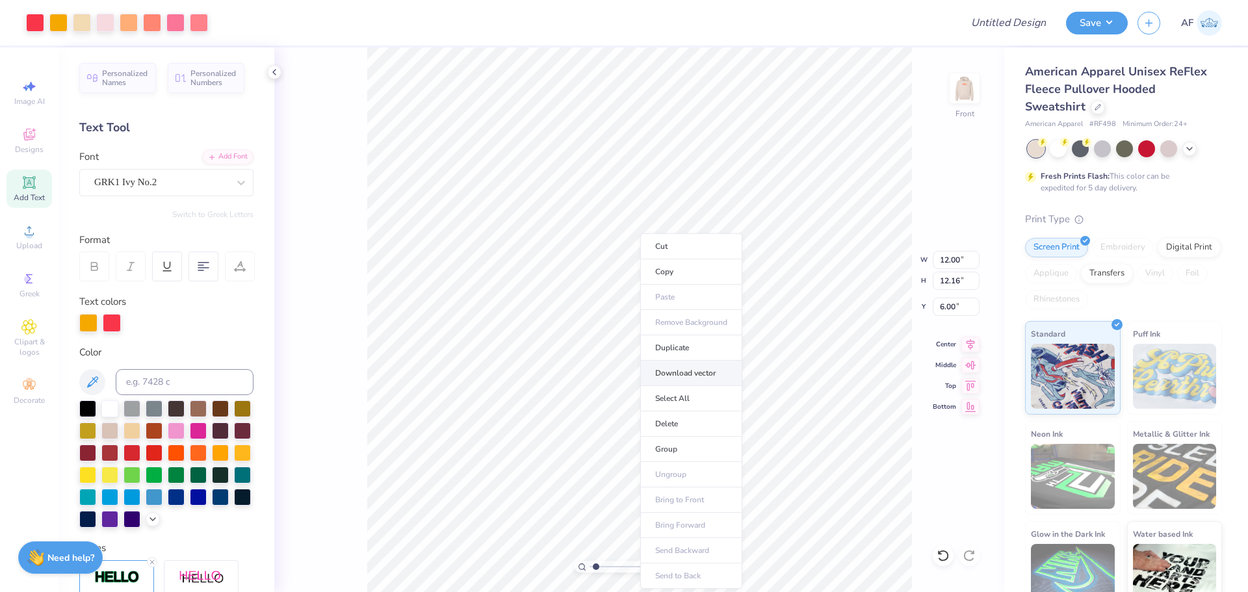
click at [708, 373] on li "Download vector" at bounding box center [691, 373] width 102 height 25
type input "1.39584517333908"
